Goal: Task Accomplishment & Management: Manage account settings

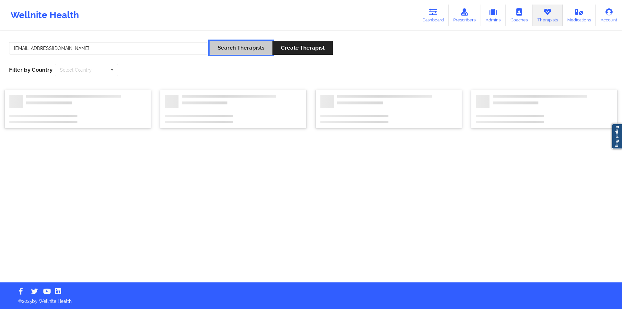
click at [246, 48] on button "Search Therapists" at bounding box center [241, 48] width 63 height 14
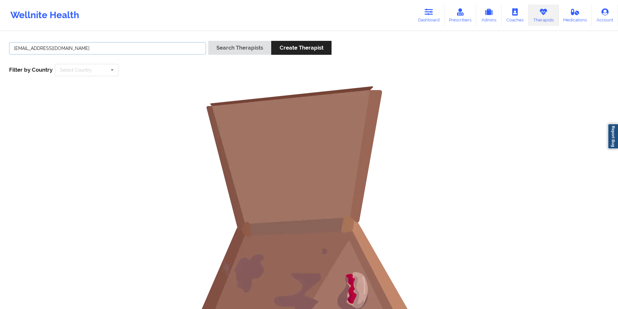
click at [113, 47] on input "[EMAIL_ADDRESS][DOMAIN_NAME]" at bounding box center [107, 48] width 197 height 12
type input "[PERSON_NAME]"
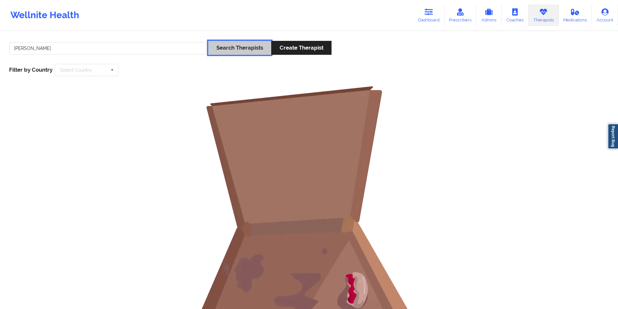
click at [241, 48] on button "Search Therapists" at bounding box center [239, 48] width 63 height 14
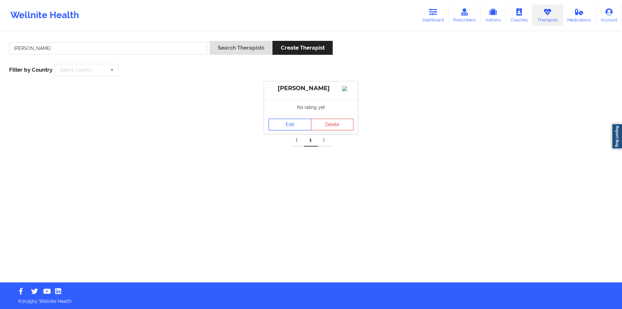
click at [293, 130] on link "Edit" at bounding box center [290, 125] width 43 height 12
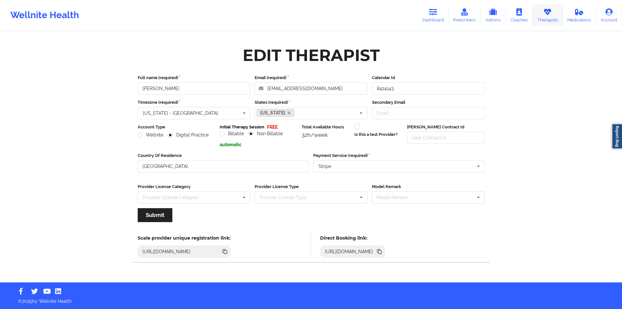
click at [548, 13] on icon at bounding box center [548, 11] width 8 height 7
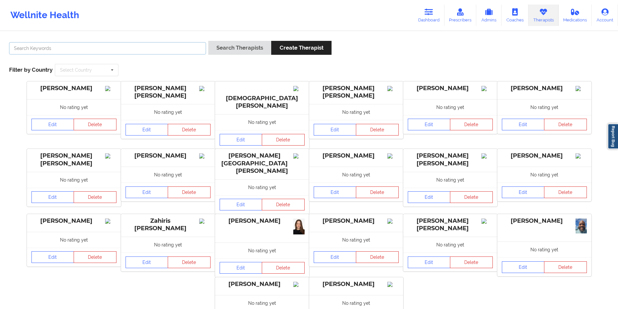
click at [159, 51] on input "text" at bounding box center [107, 48] width 197 height 12
type input "[PERSON_NAME]"
click at [245, 45] on button "Search Therapists" at bounding box center [239, 48] width 63 height 14
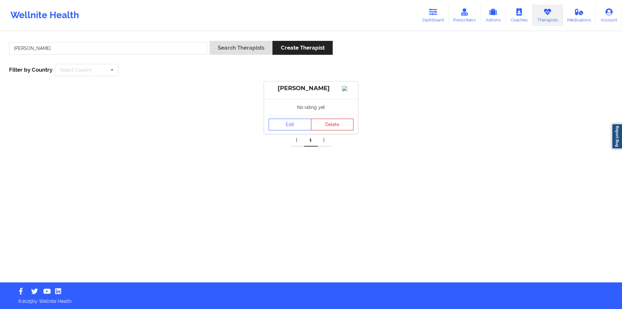
click at [336, 130] on button "Delete" at bounding box center [332, 125] width 43 height 12
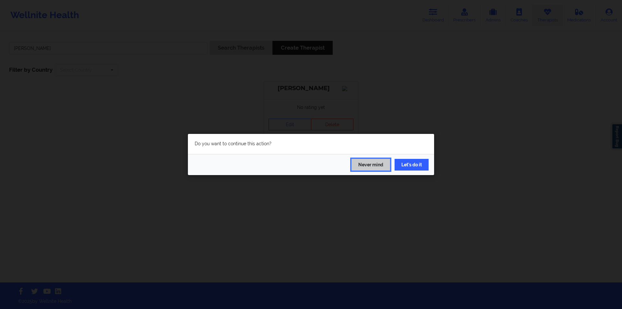
click at [375, 165] on button "Never mind" at bounding box center [371, 165] width 39 height 12
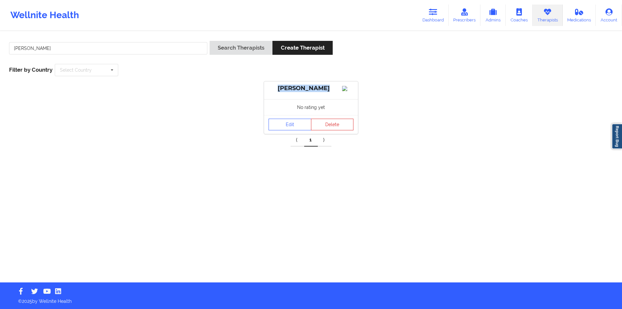
drag, startPoint x: 327, startPoint y: 89, endPoint x: 283, endPoint y: 88, distance: 44.1
click at [283, 88] on div "[PERSON_NAME]" at bounding box center [311, 88] width 85 height 7
copy div "[PERSON_NAME]"
click at [332, 129] on button "Delete" at bounding box center [332, 125] width 43 height 12
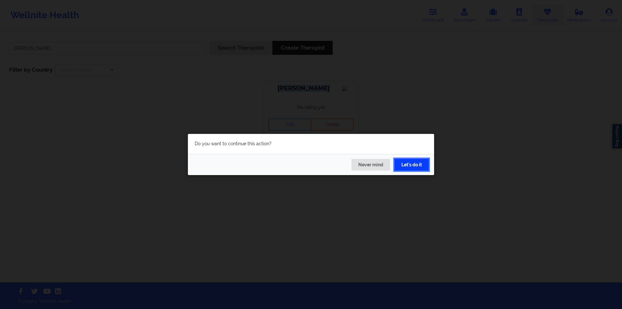
click at [417, 165] on button "Let's do it" at bounding box center [412, 165] width 34 height 12
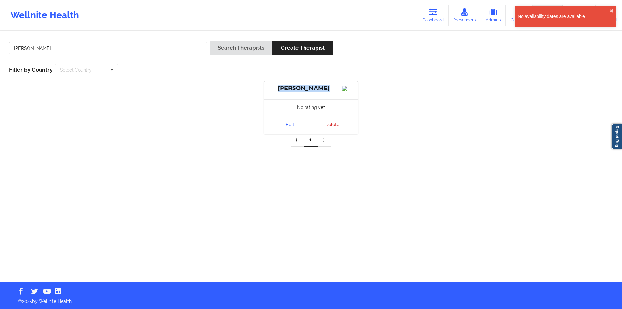
click at [335, 130] on button "Delete" at bounding box center [332, 125] width 43 height 12
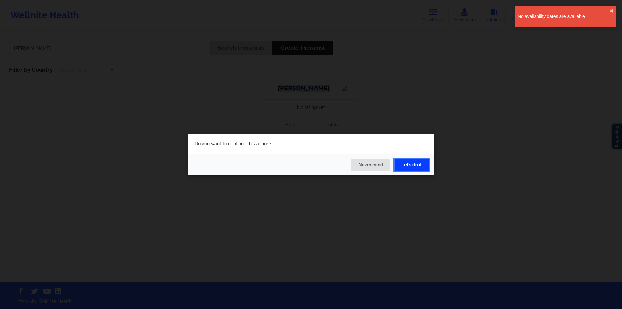
click at [414, 164] on button "Let's do it" at bounding box center [412, 165] width 34 height 12
